Goal: Transaction & Acquisition: Purchase product/service

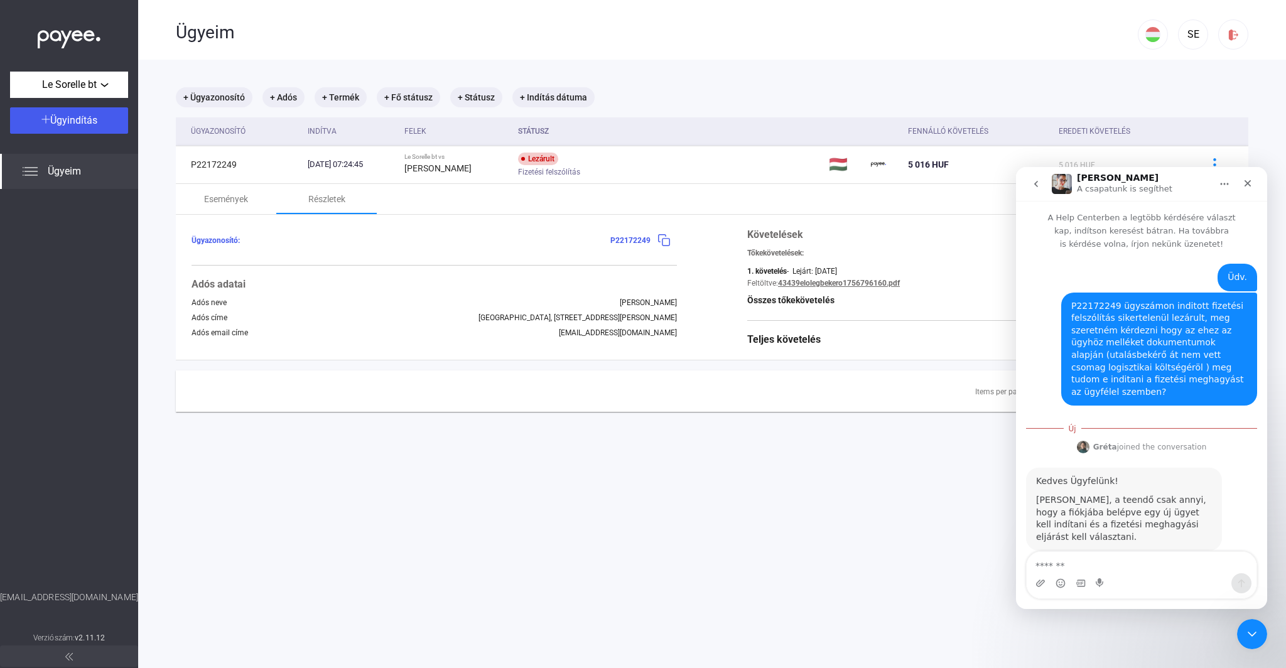
scroll to position [12, 0]
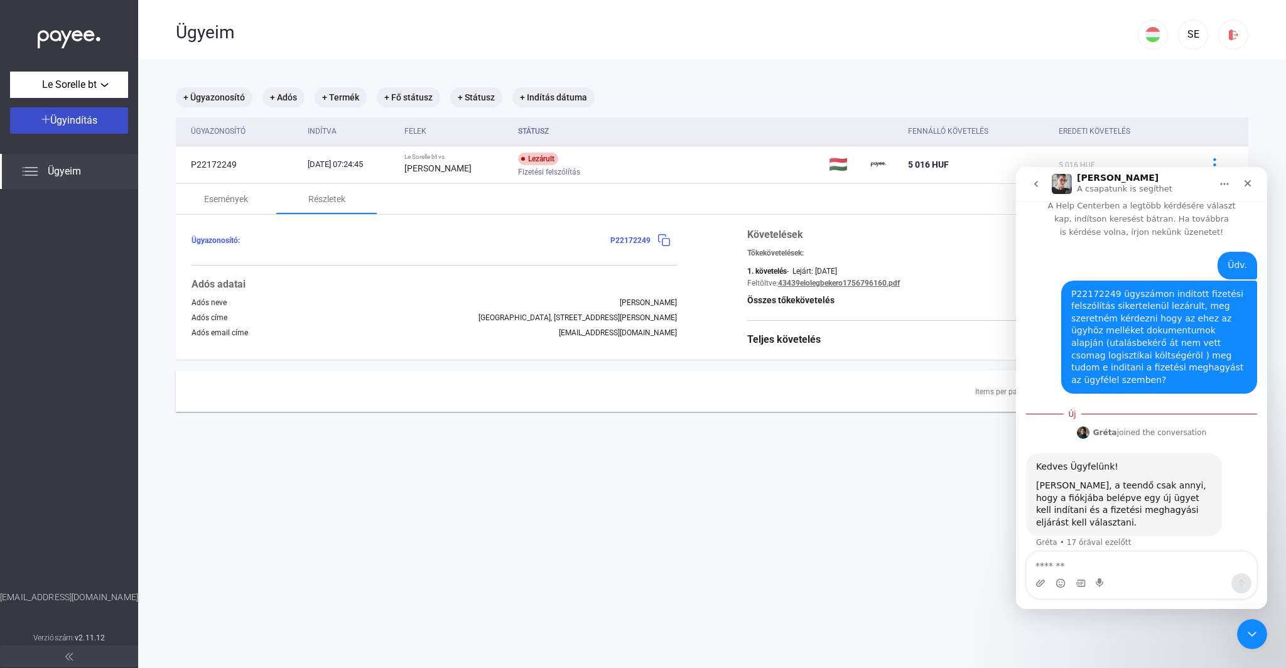
click at [76, 120] on span "Ügyindítás" at bounding box center [73, 120] width 47 height 12
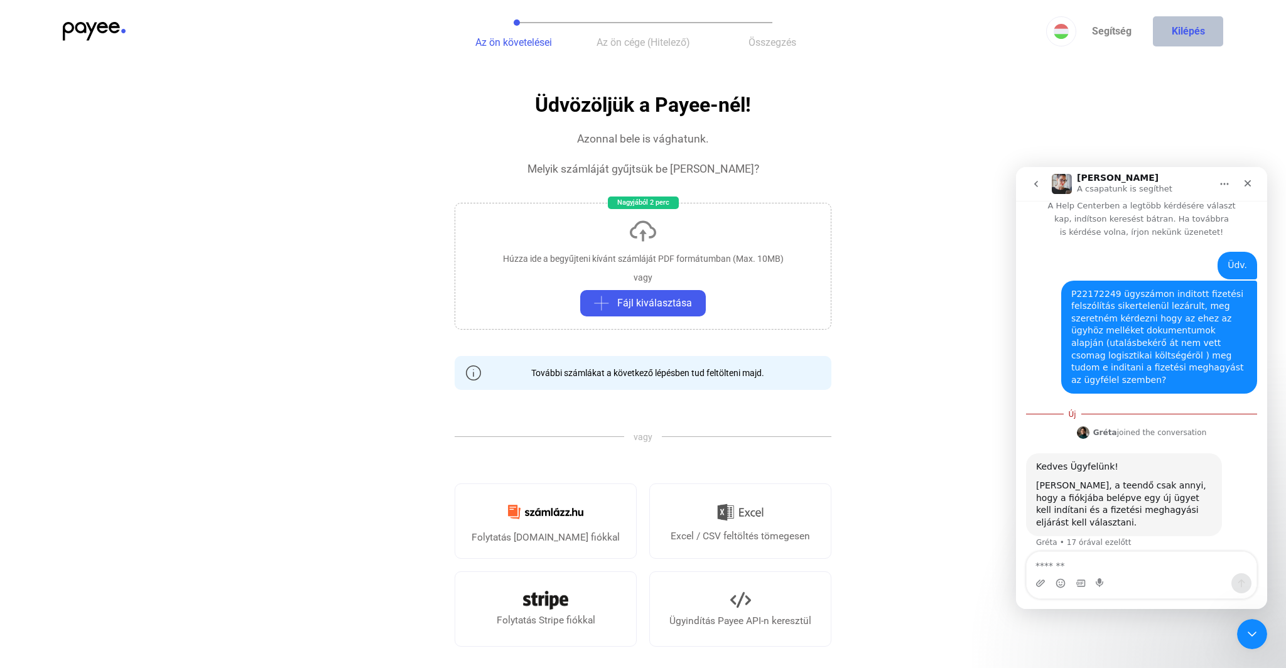
click at [1200, 34] on button "Kilépés" at bounding box center [1188, 31] width 70 height 30
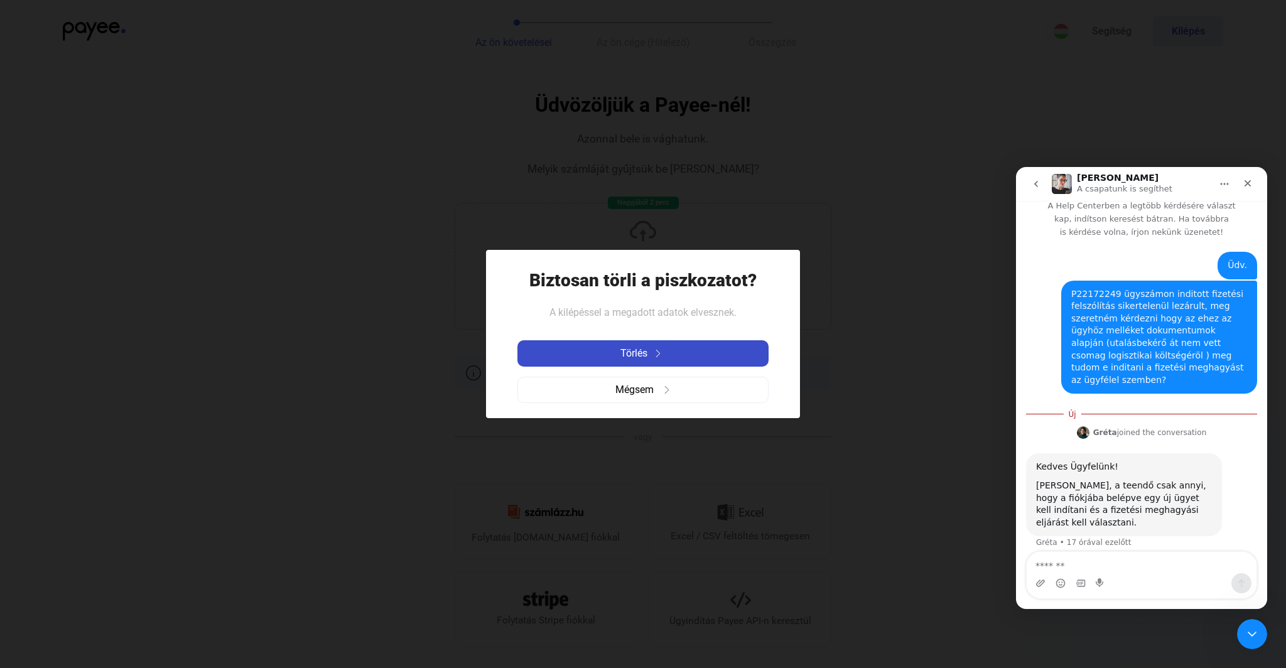
click at [645, 364] on button "Törlés" at bounding box center [642, 353] width 251 height 26
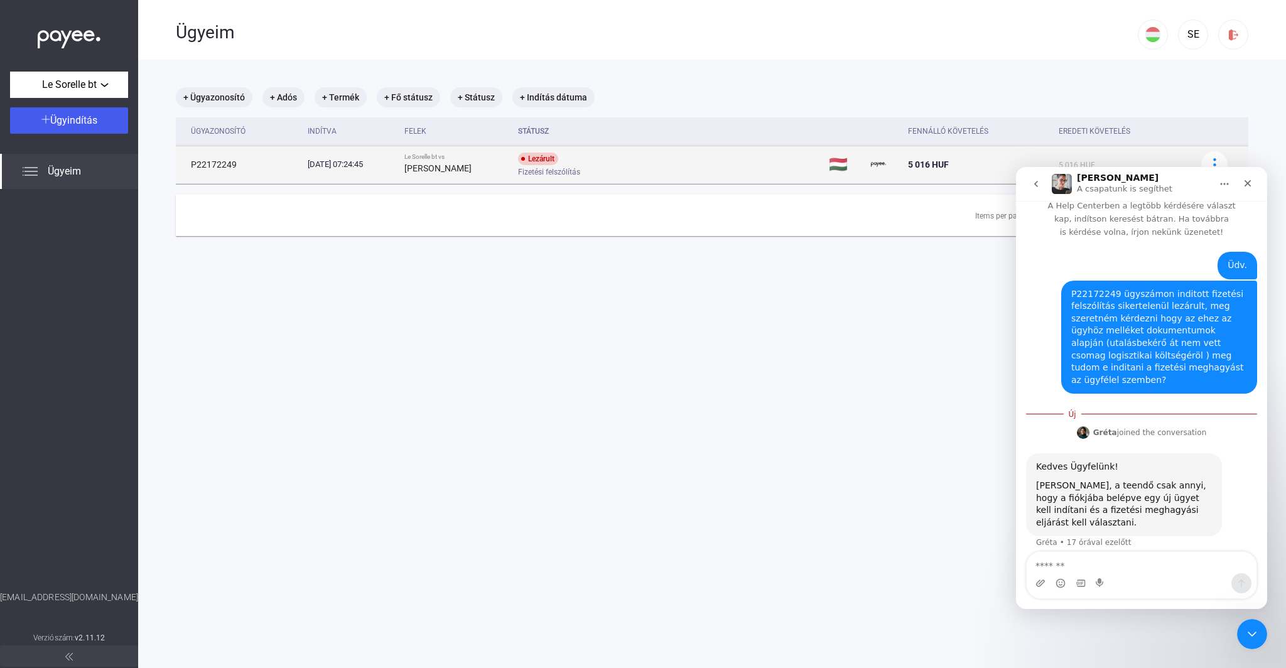
click at [756, 164] on td "Lezárult Fizetési felszólítás" at bounding box center [668, 165] width 310 height 38
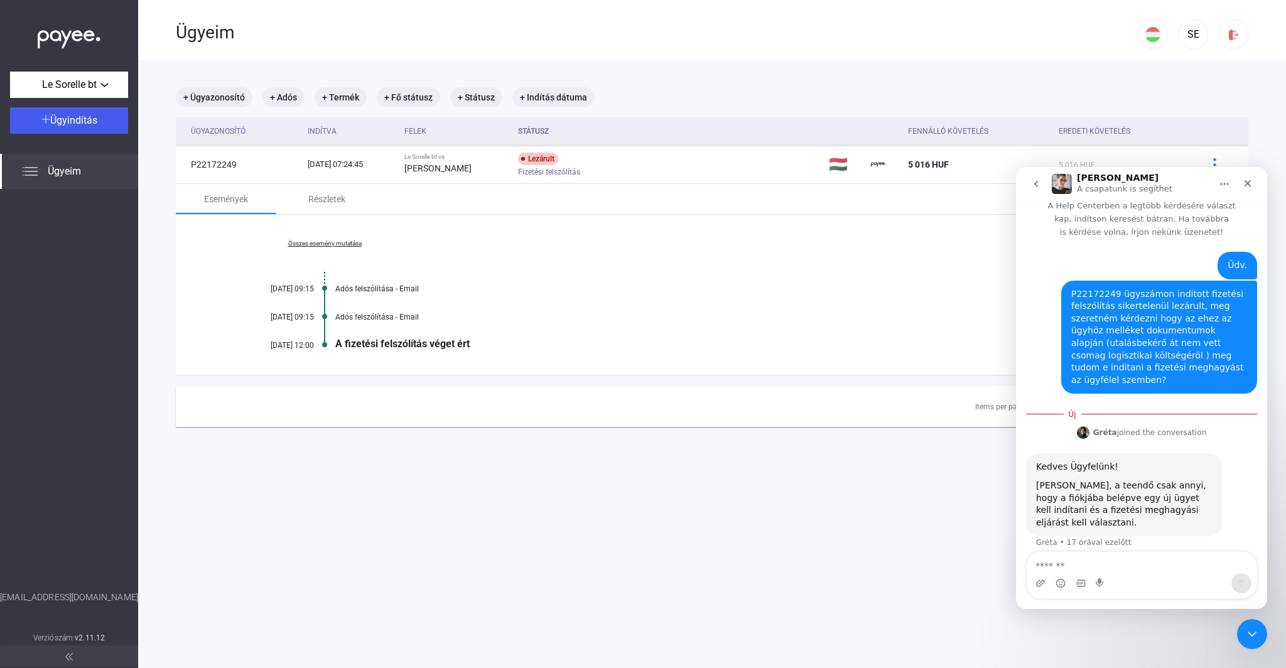
click at [1033, 183] on icon "go back" at bounding box center [1036, 184] width 10 height 10
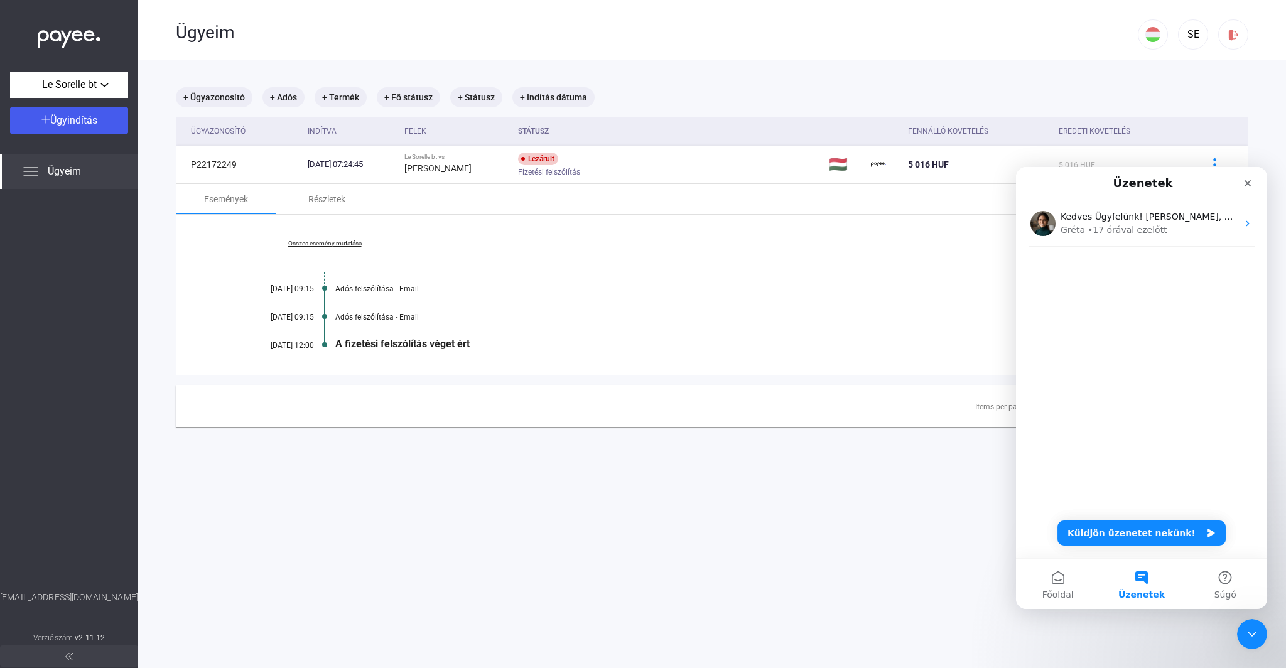
click at [937, 485] on main "+ Ügyazonosító + Adós + Termék + Fő státusz + Státusz + Indítás dátuma Ügyazono…" at bounding box center [712, 394] width 1148 height 668
click at [1248, 181] on icon "Bezárás" at bounding box center [1248, 183] width 10 height 10
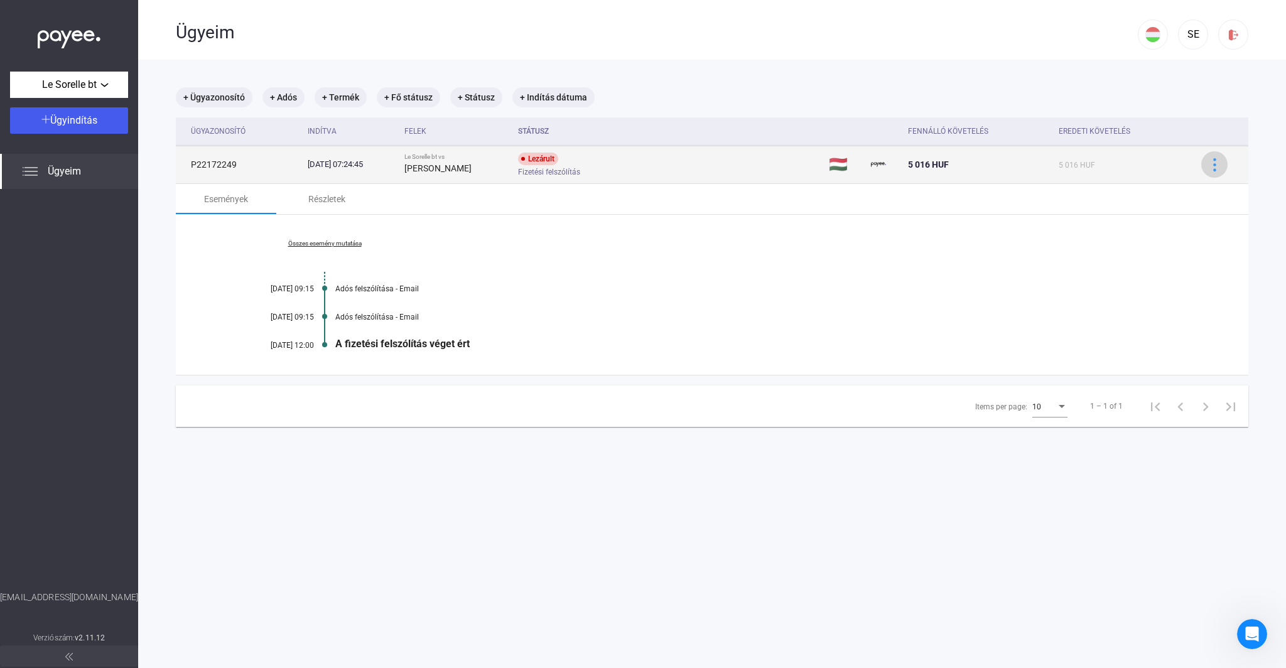
click at [1211, 167] on img at bounding box center [1214, 164] width 13 height 13
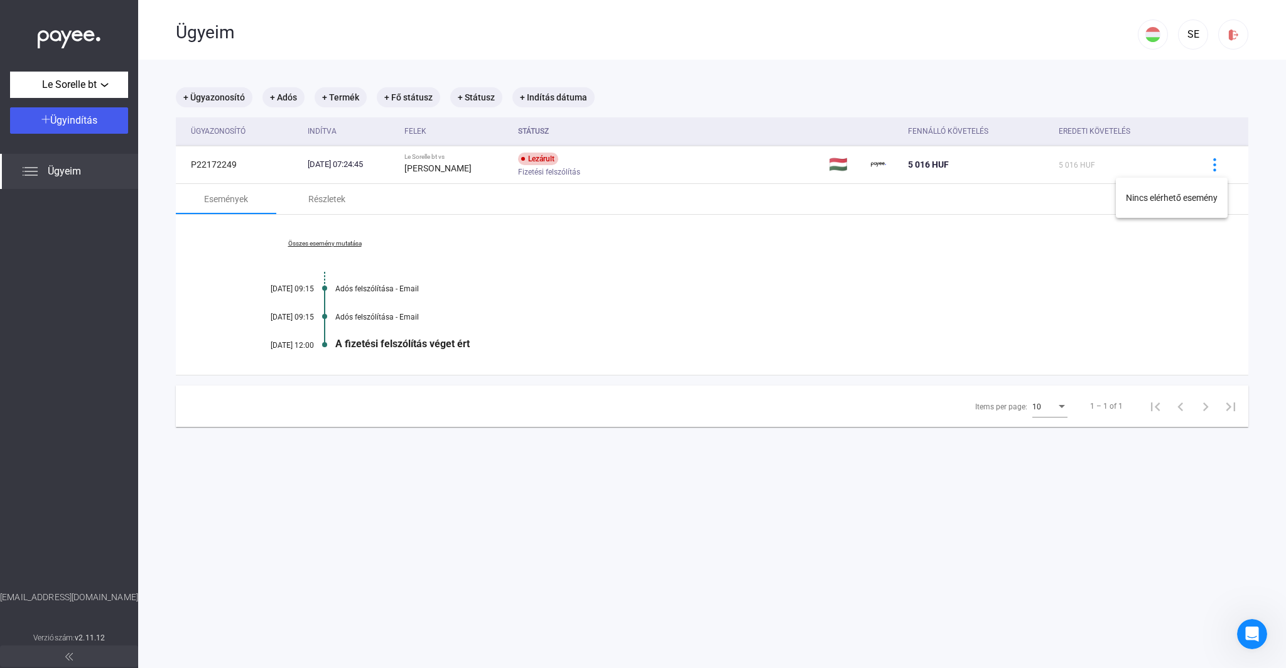
click at [337, 199] on div at bounding box center [643, 334] width 1286 height 668
click at [325, 198] on div "Részletek" at bounding box center [326, 199] width 37 height 15
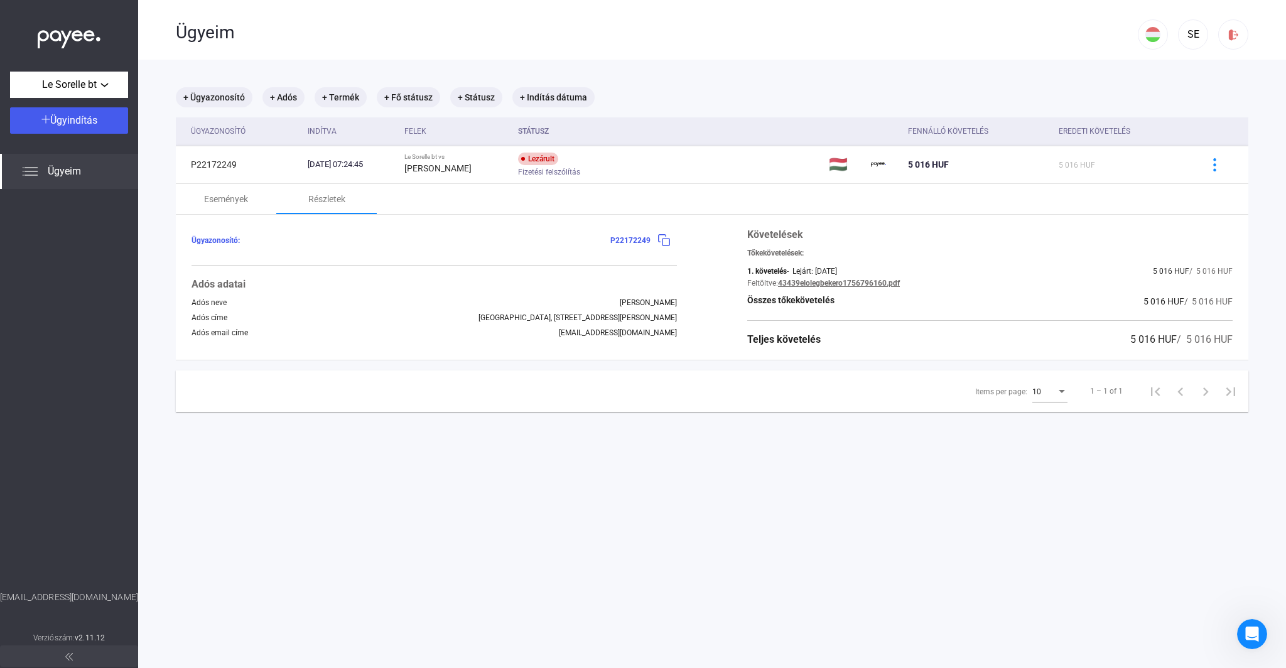
click at [825, 283] on link "43439elolegbekero1756796160.pdf" at bounding box center [839, 283] width 122 height 9
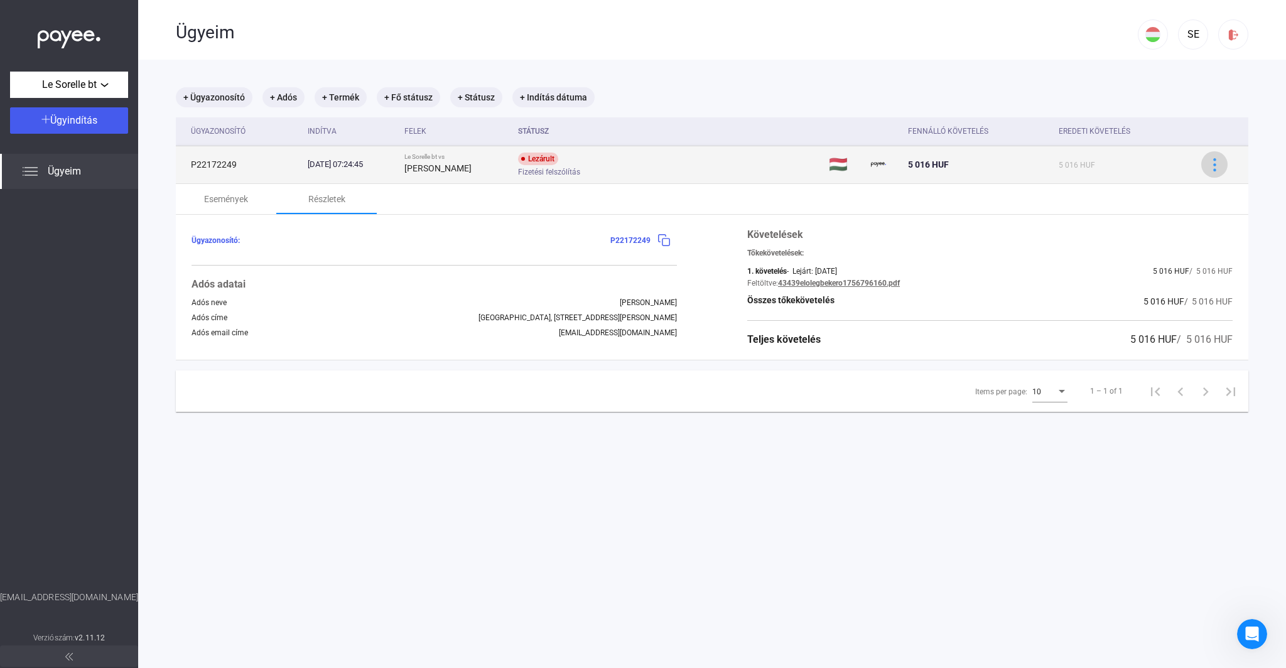
click at [1210, 163] on img at bounding box center [1214, 164] width 13 height 13
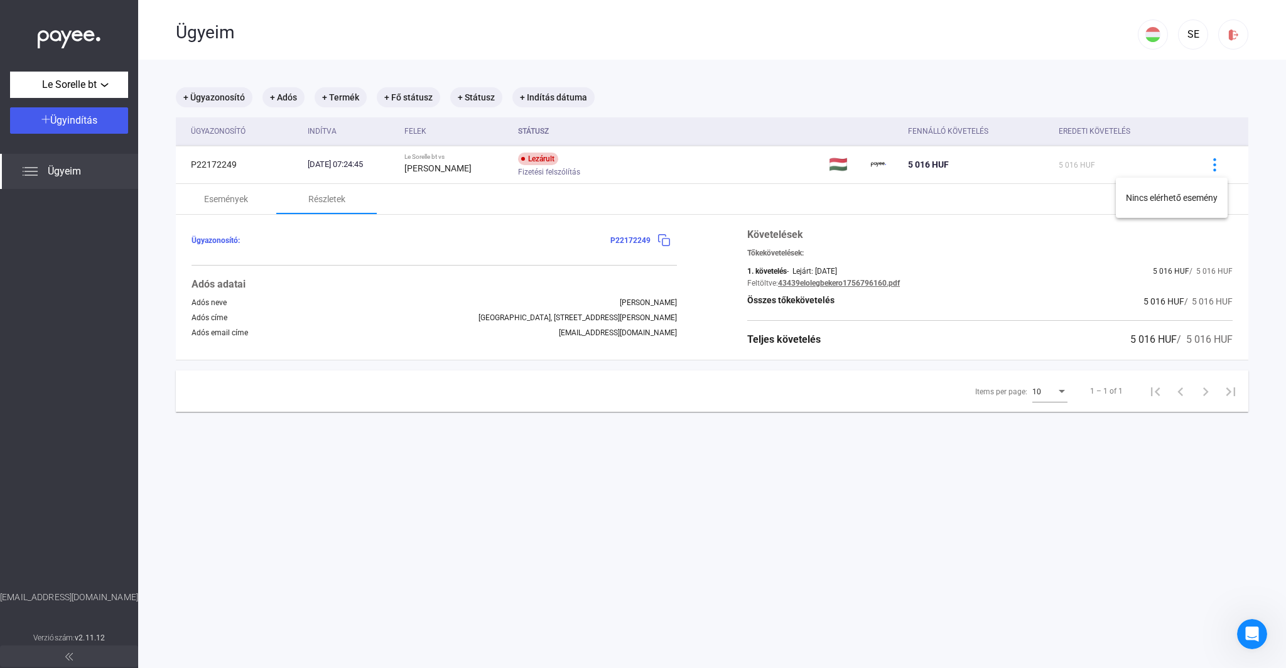
click at [85, 126] on div at bounding box center [643, 334] width 1286 height 668
click at [73, 122] on span "Ügyindítás" at bounding box center [73, 120] width 47 height 12
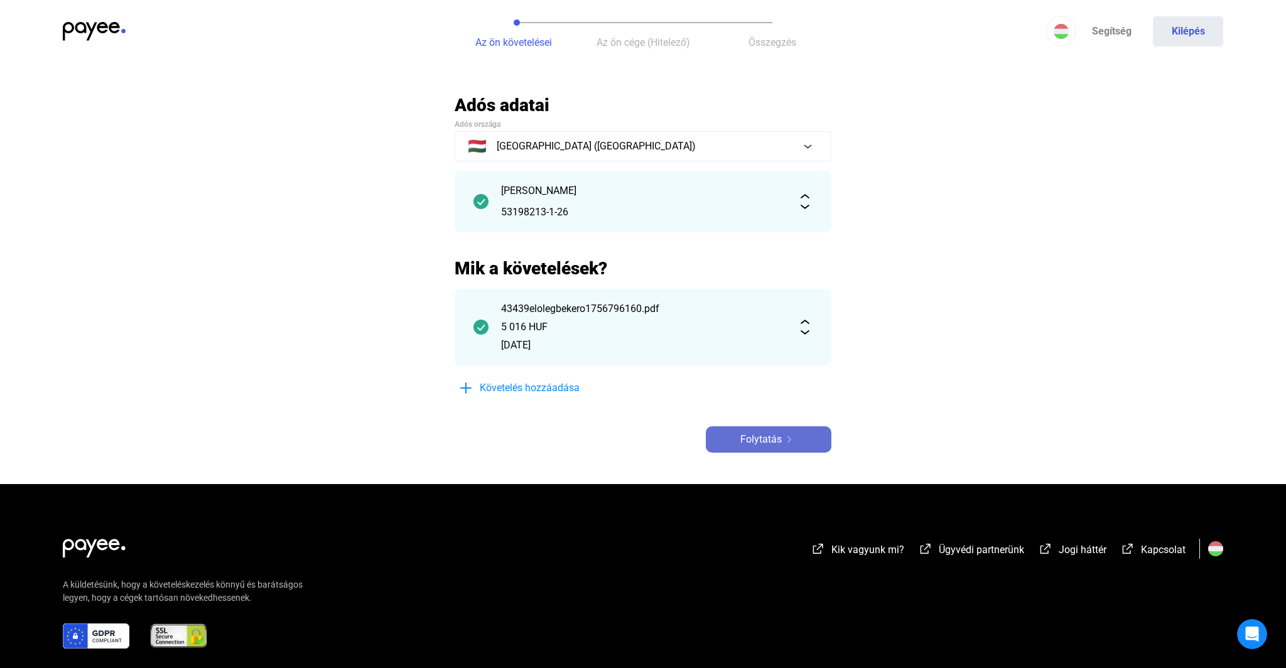
click at [772, 440] on span "Folytatás" at bounding box center [760, 439] width 41 height 15
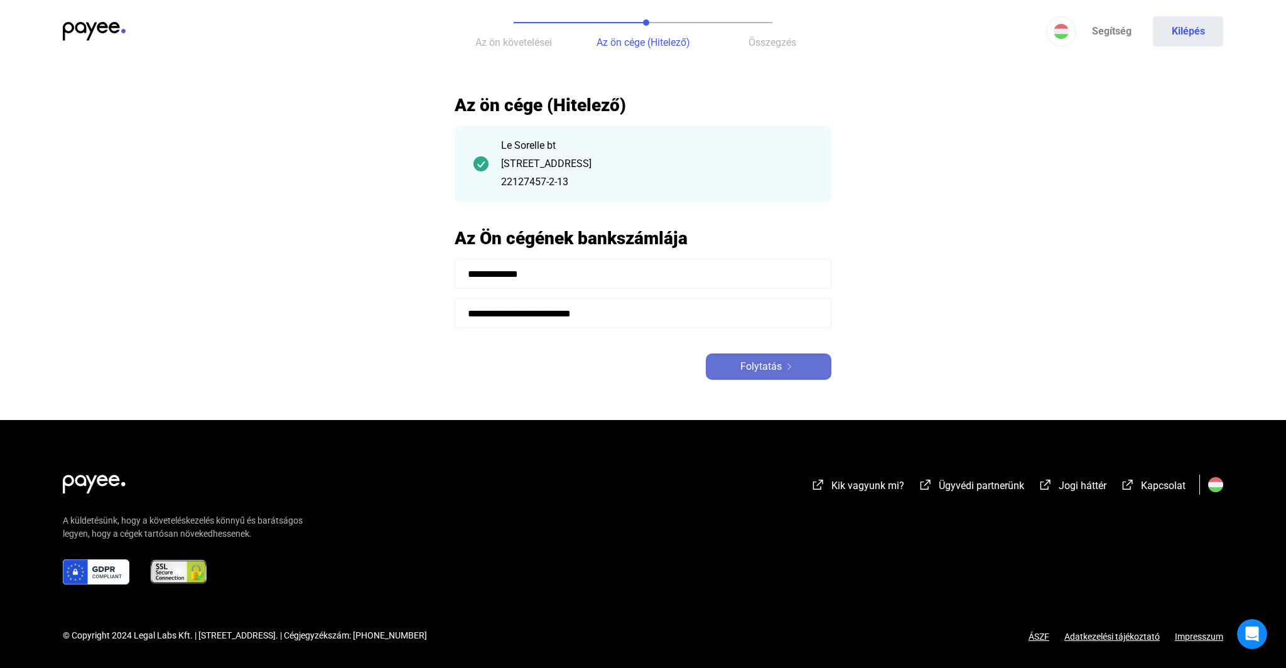
click at [770, 369] on span "Folytatás" at bounding box center [760, 366] width 41 height 15
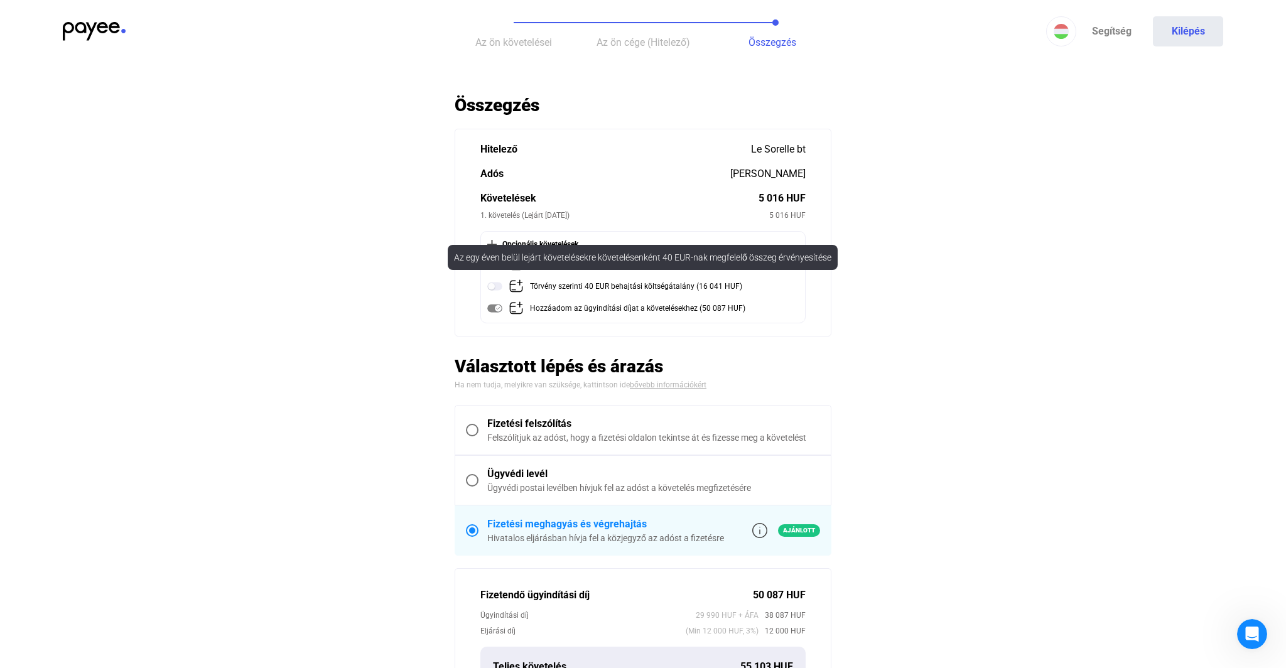
click at [500, 288] on img at bounding box center [494, 286] width 15 height 15
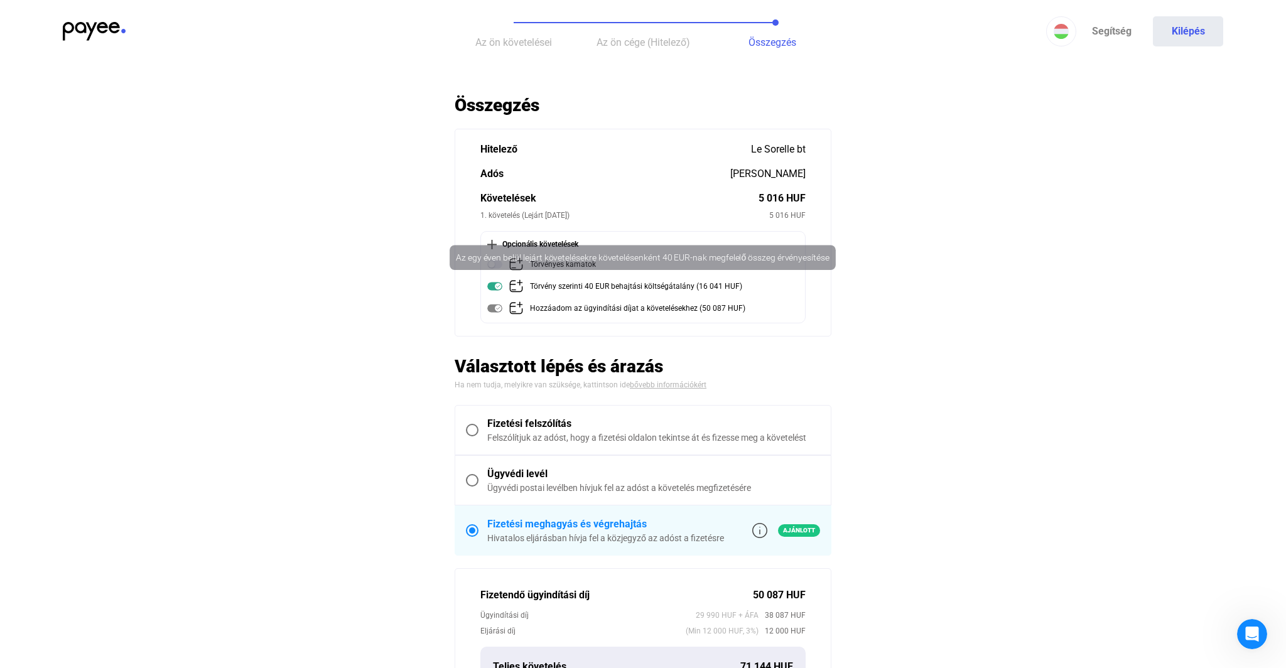
click at [494, 288] on img at bounding box center [494, 286] width 15 height 15
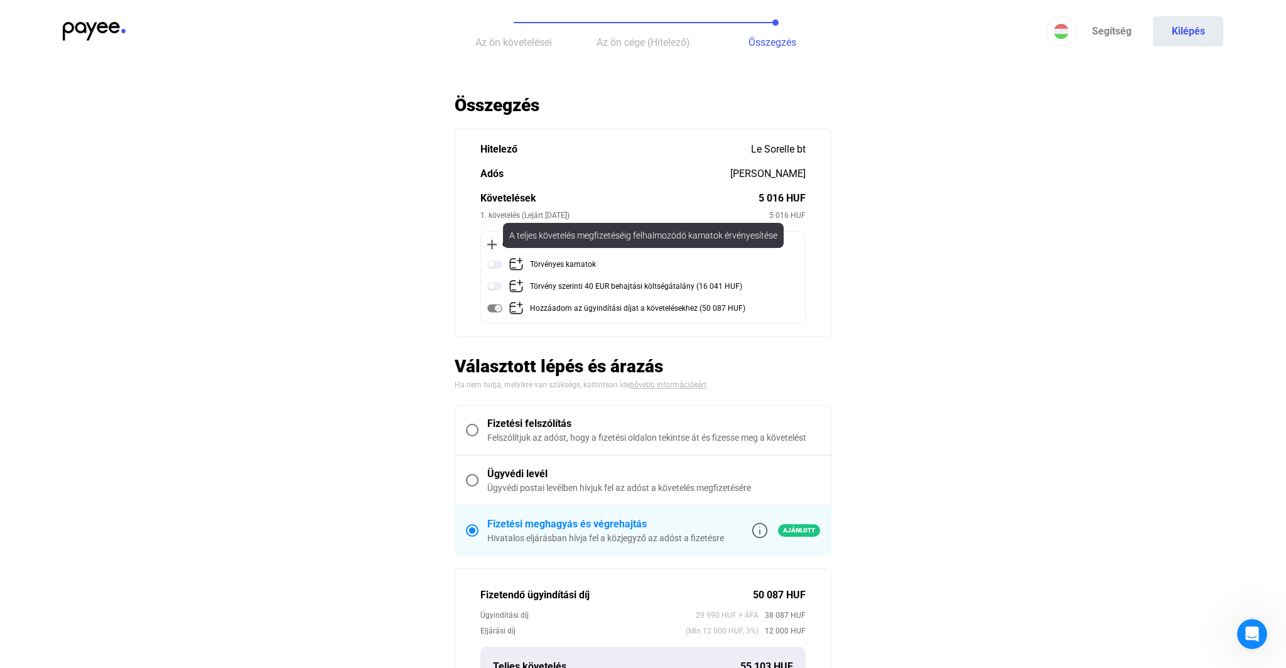
click at [499, 264] on img at bounding box center [494, 264] width 15 height 15
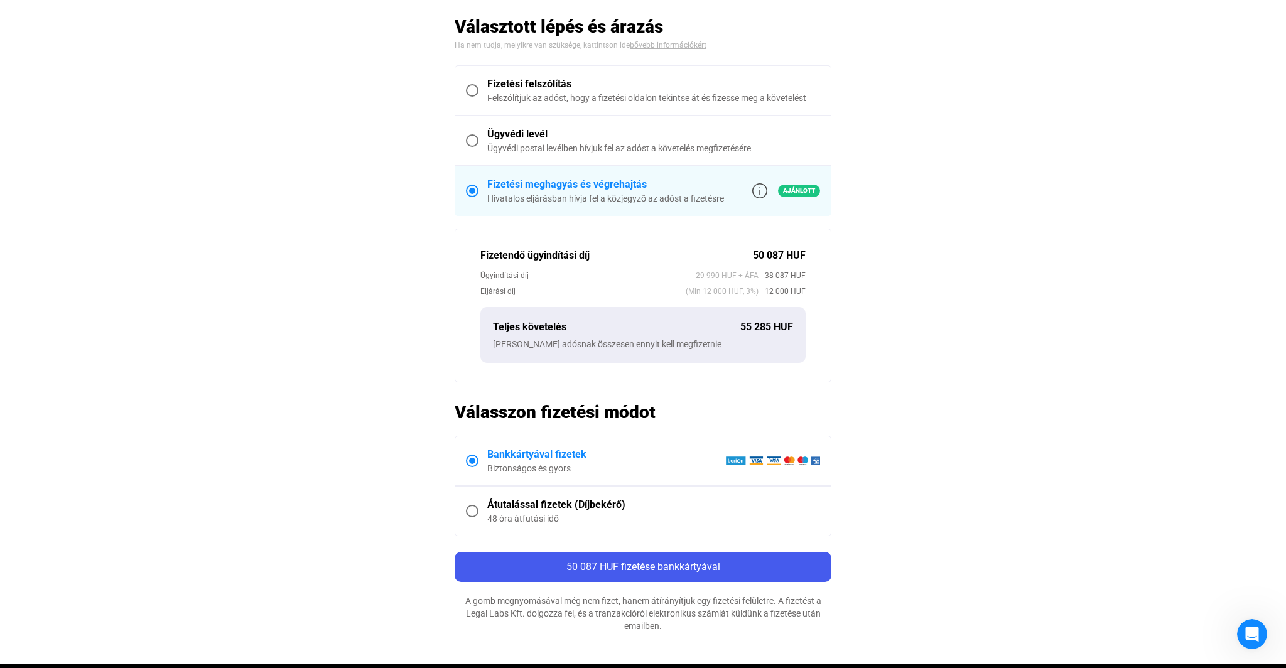
scroll to position [349, 0]
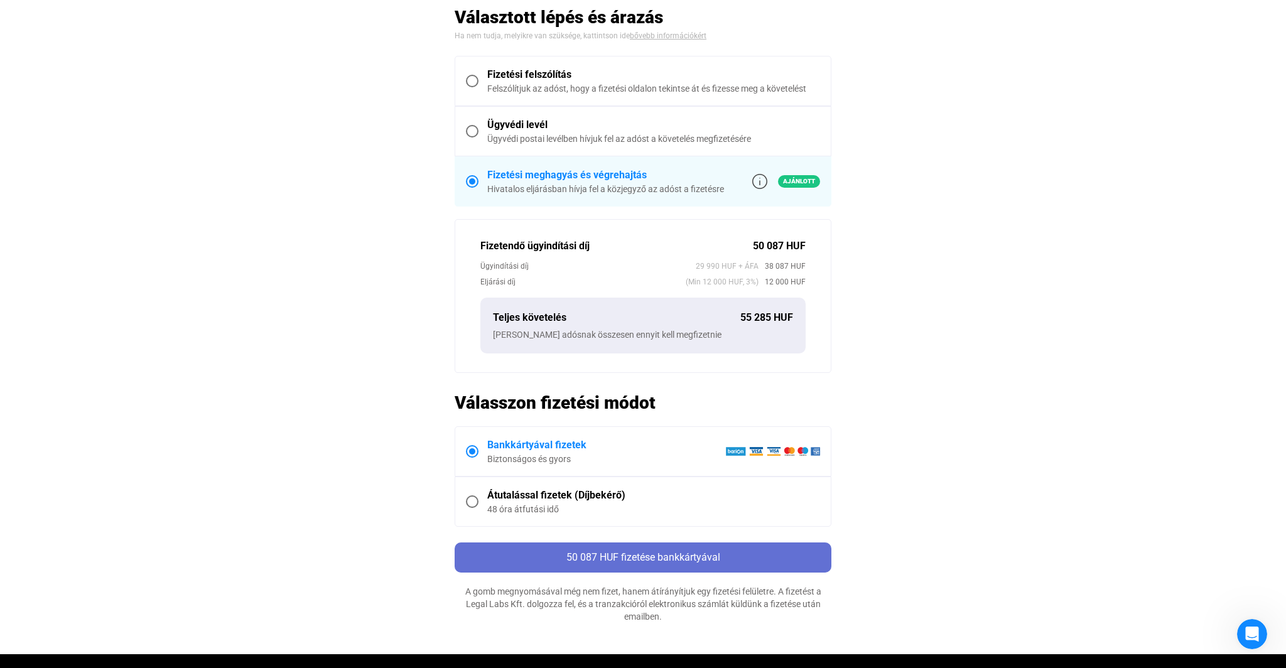
click at [644, 559] on span "50 087 HUF fizetése bankkártyával" at bounding box center [643, 557] width 154 height 12
